Goal: Information Seeking & Learning: Learn about a topic

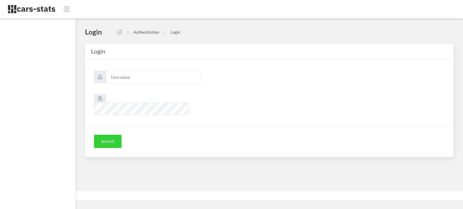
scroll to position [5, 5]
type input "awt"
click at [112, 135] on button "Submit" at bounding box center [107, 141] width 27 height 13
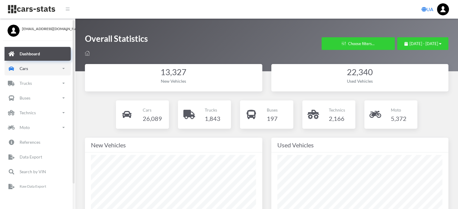
click at [51, 74] on link "Cars" at bounding box center [38, 69] width 66 height 14
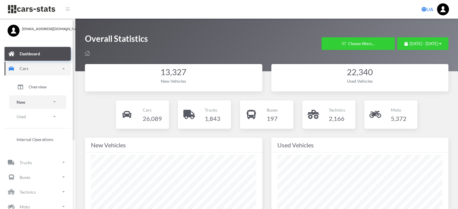
click at [35, 104] on link "New" at bounding box center [37, 103] width 57 height 14
click at [34, 119] on span "Brands" at bounding box center [35, 119] width 13 height 6
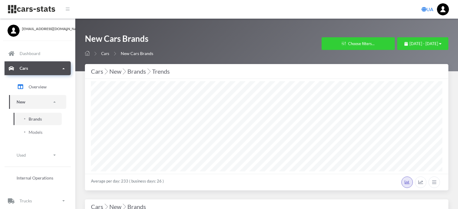
select select "25"
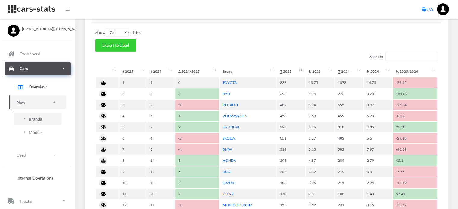
scroll to position [301, 0]
